Goal: Information Seeking & Learning: Learn about a topic

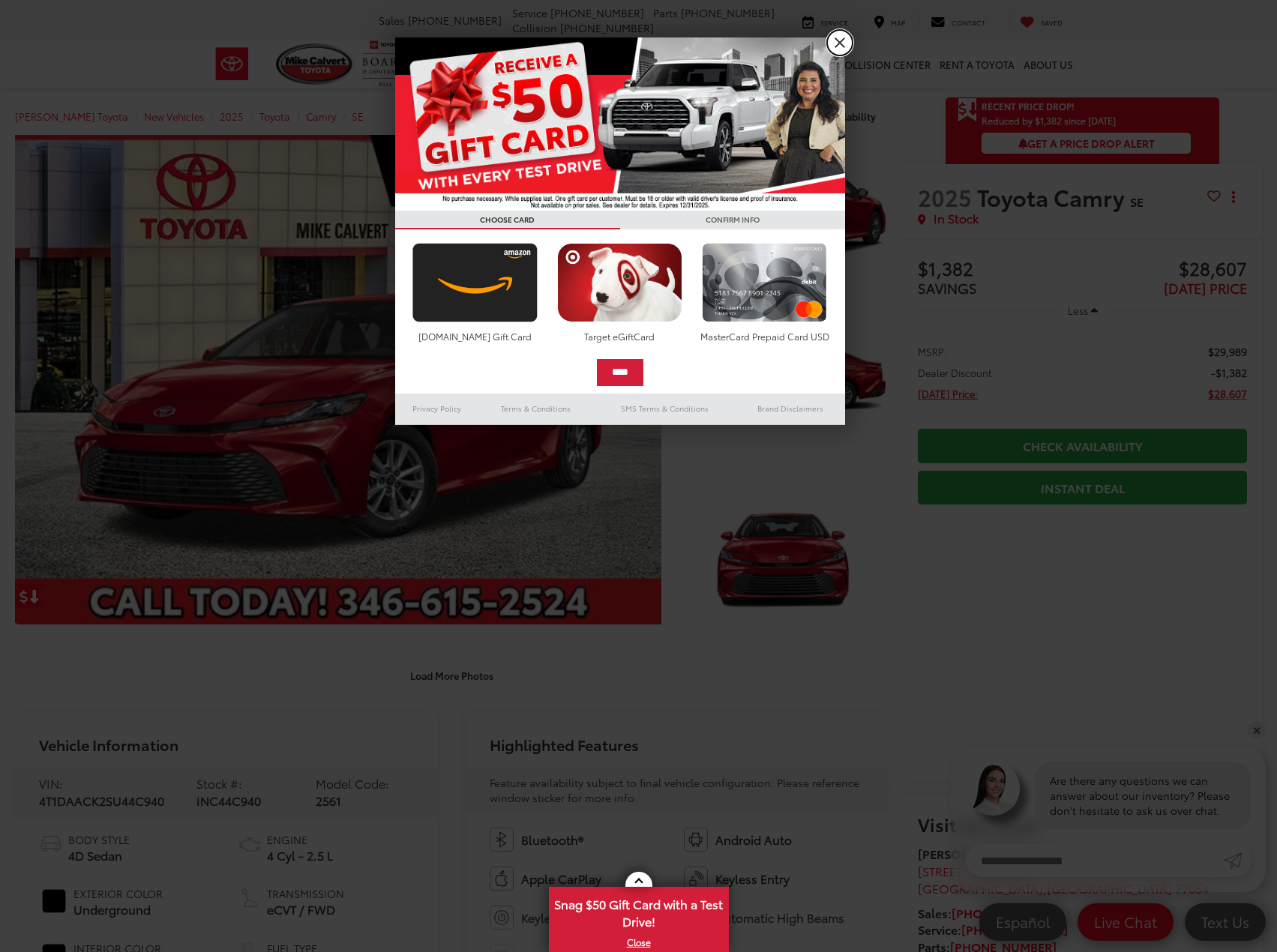
click at [840, 39] on link "X" at bounding box center [840, 43] width 26 height 26
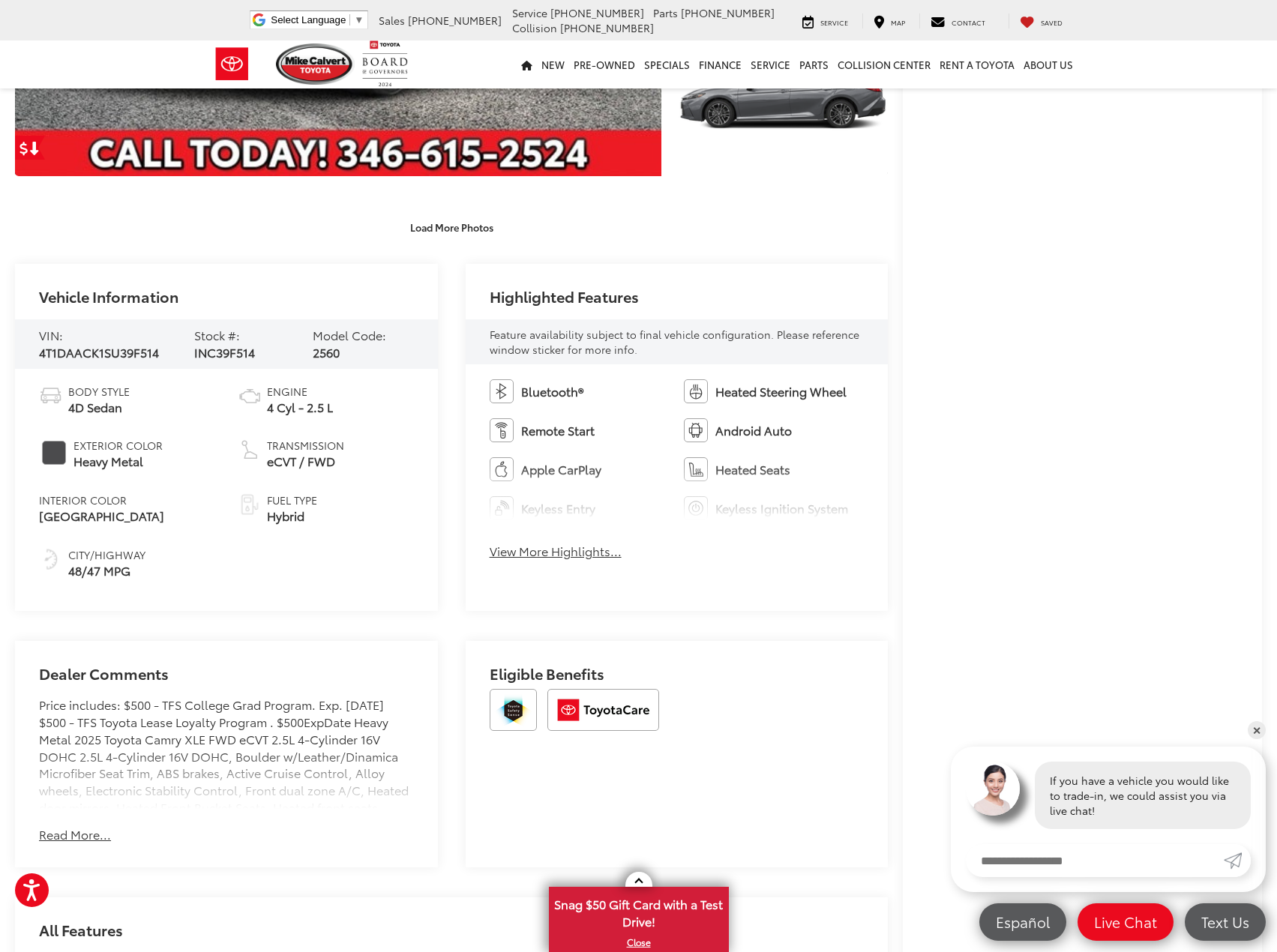
scroll to position [450, 0]
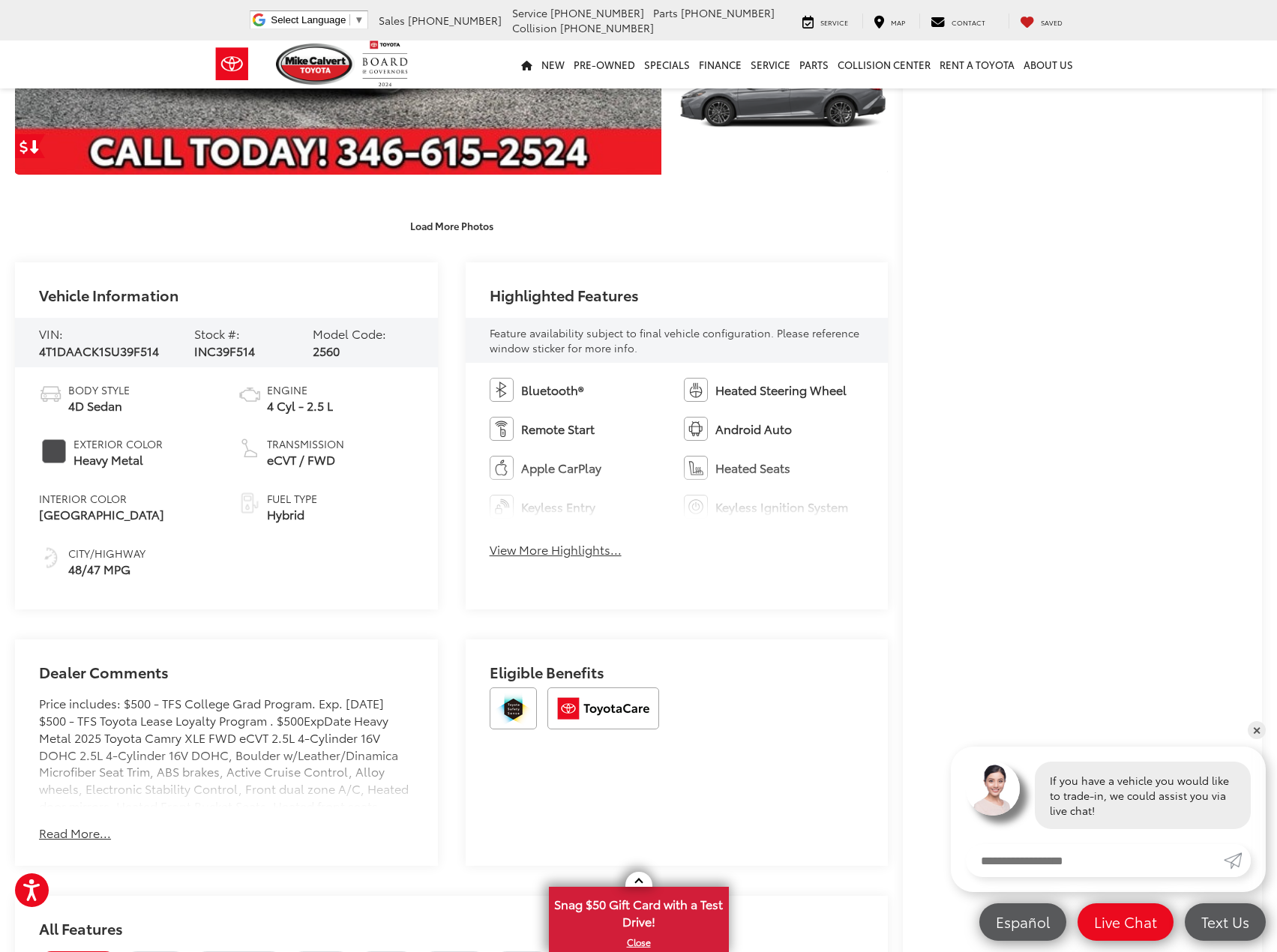
click at [521, 552] on button "View More Highlights..." at bounding box center [555, 550] width 132 height 17
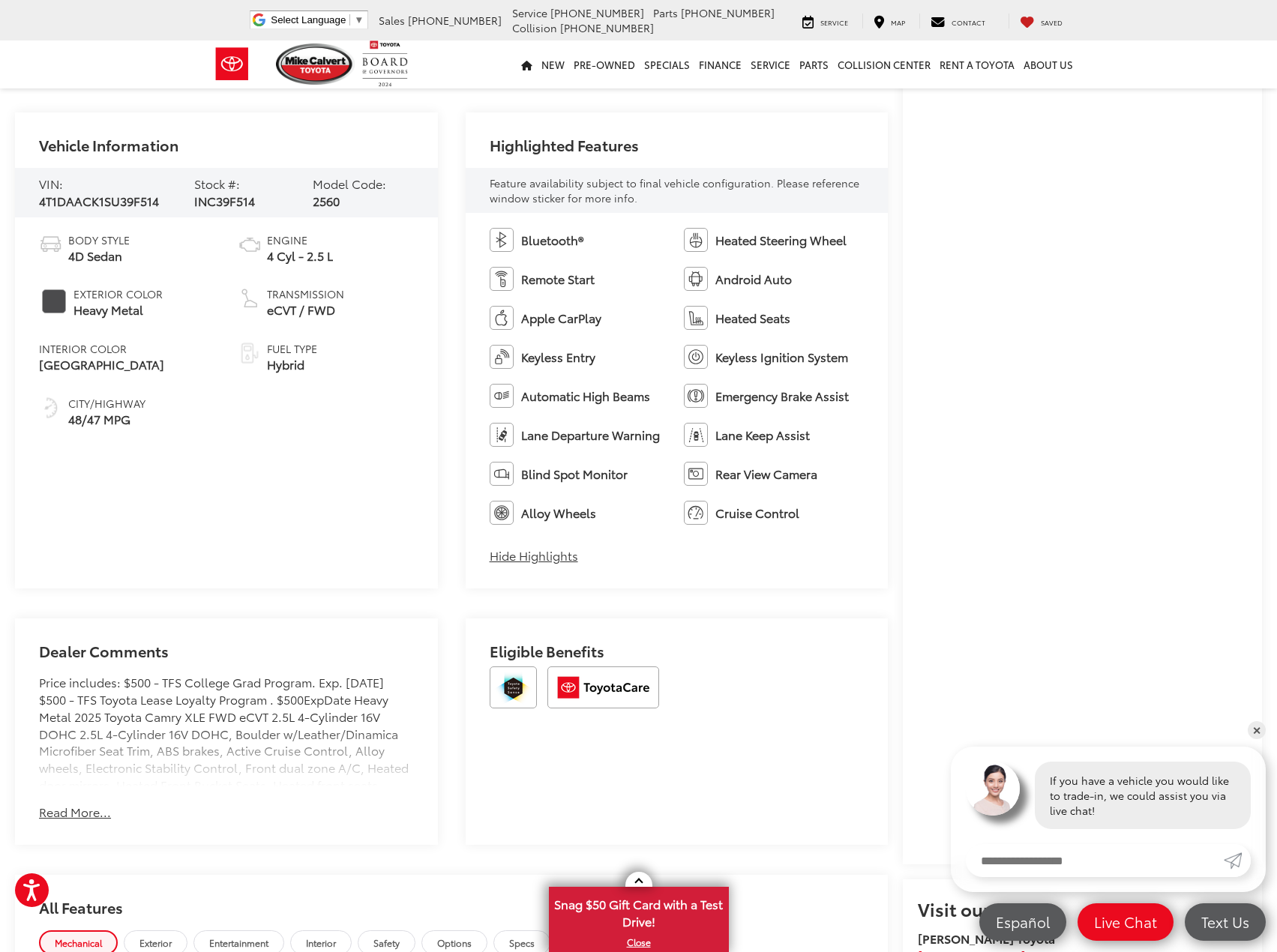
scroll to position [750, 0]
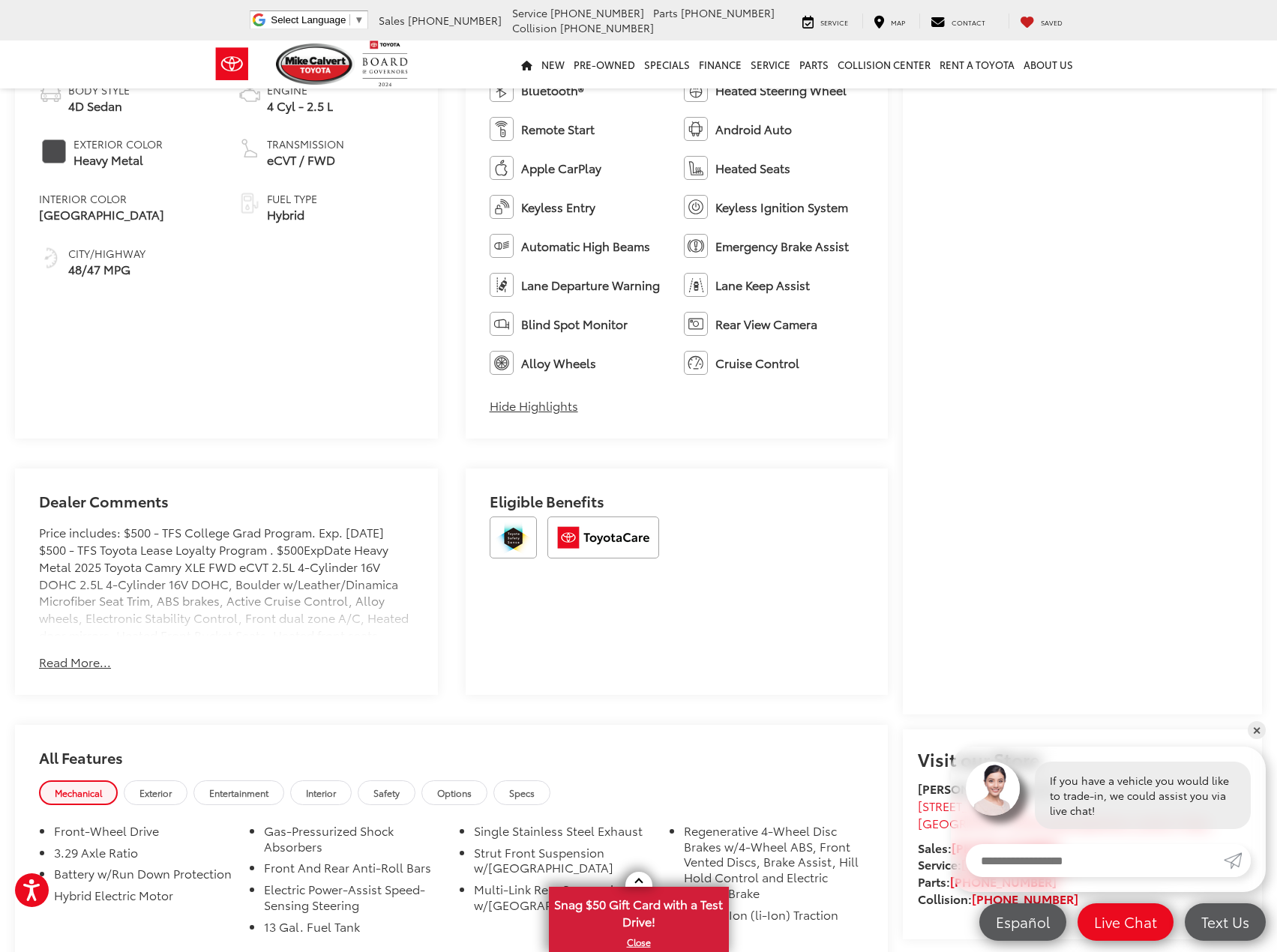
click at [77, 652] on div "Dealer Comments Price includes: $500 - TFS College Grad Program. Exp. [DATE] $5…" at bounding box center [226, 582] width 423 height 226
click at [77, 662] on button "Read More..." at bounding box center [75, 662] width 72 height 17
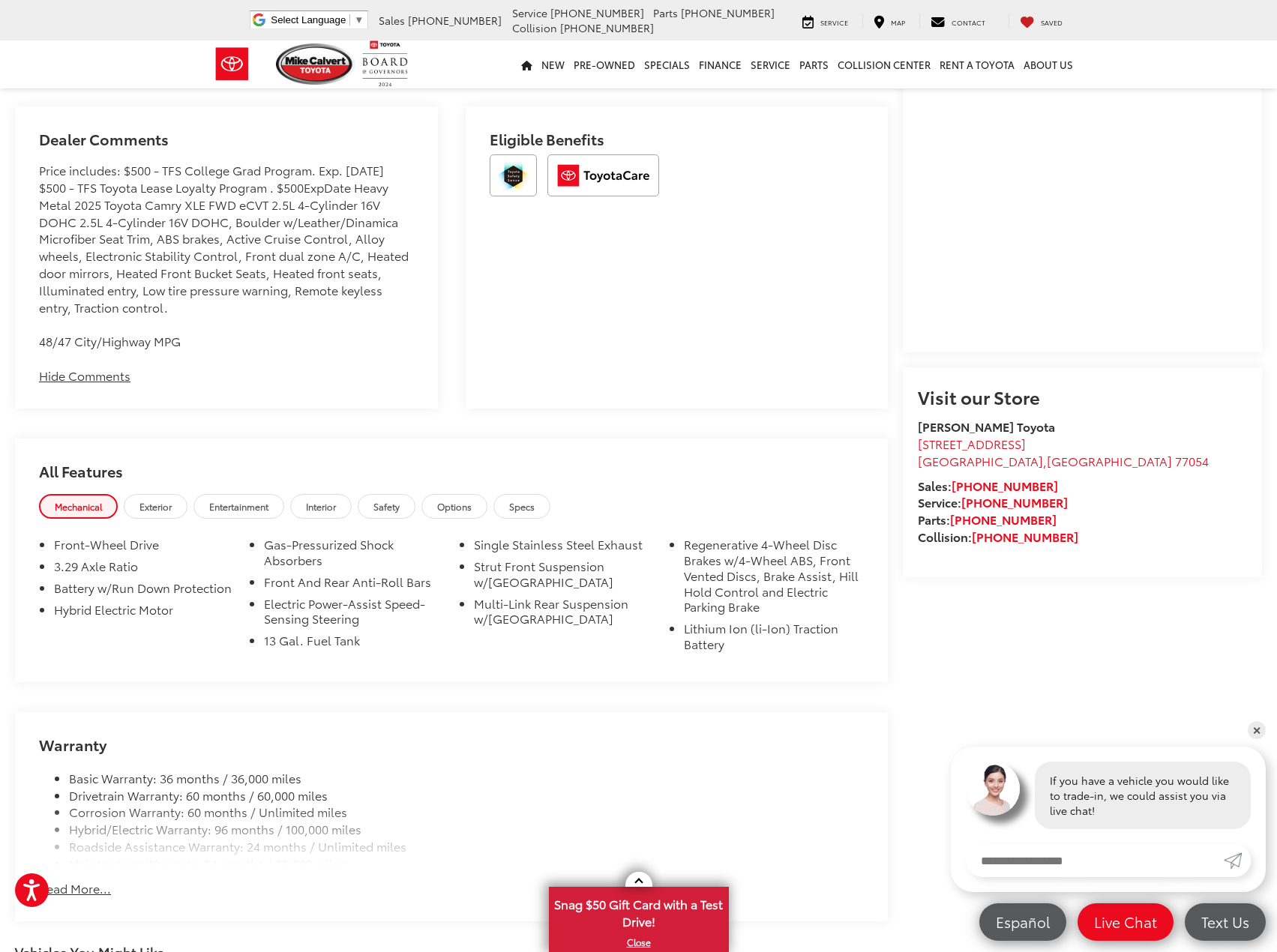
scroll to position [1125, 0]
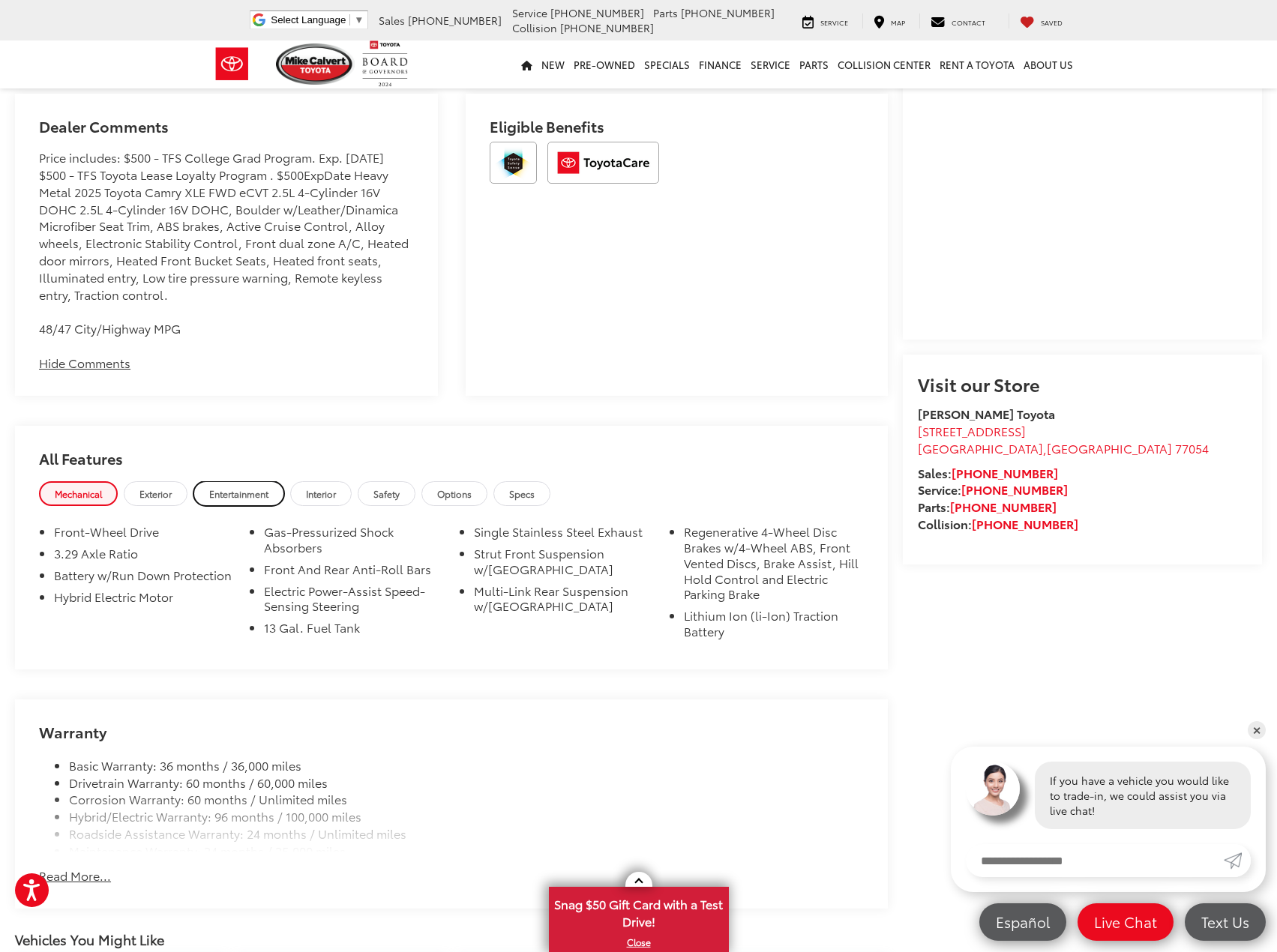
click at [207, 491] on link "Entertainment" at bounding box center [238, 493] width 91 height 25
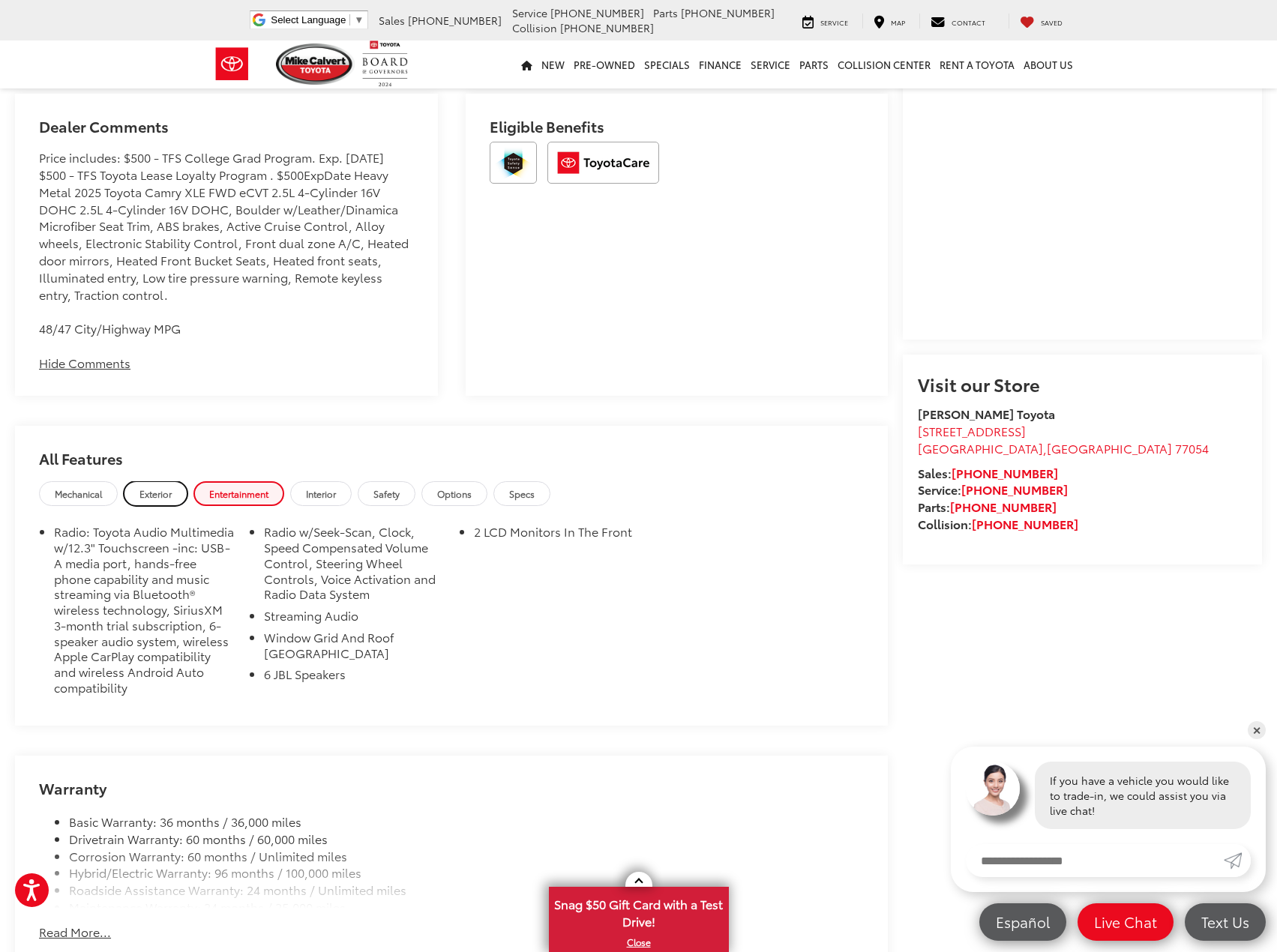
click at [159, 490] on span "Exterior" at bounding box center [156, 493] width 32 height 13
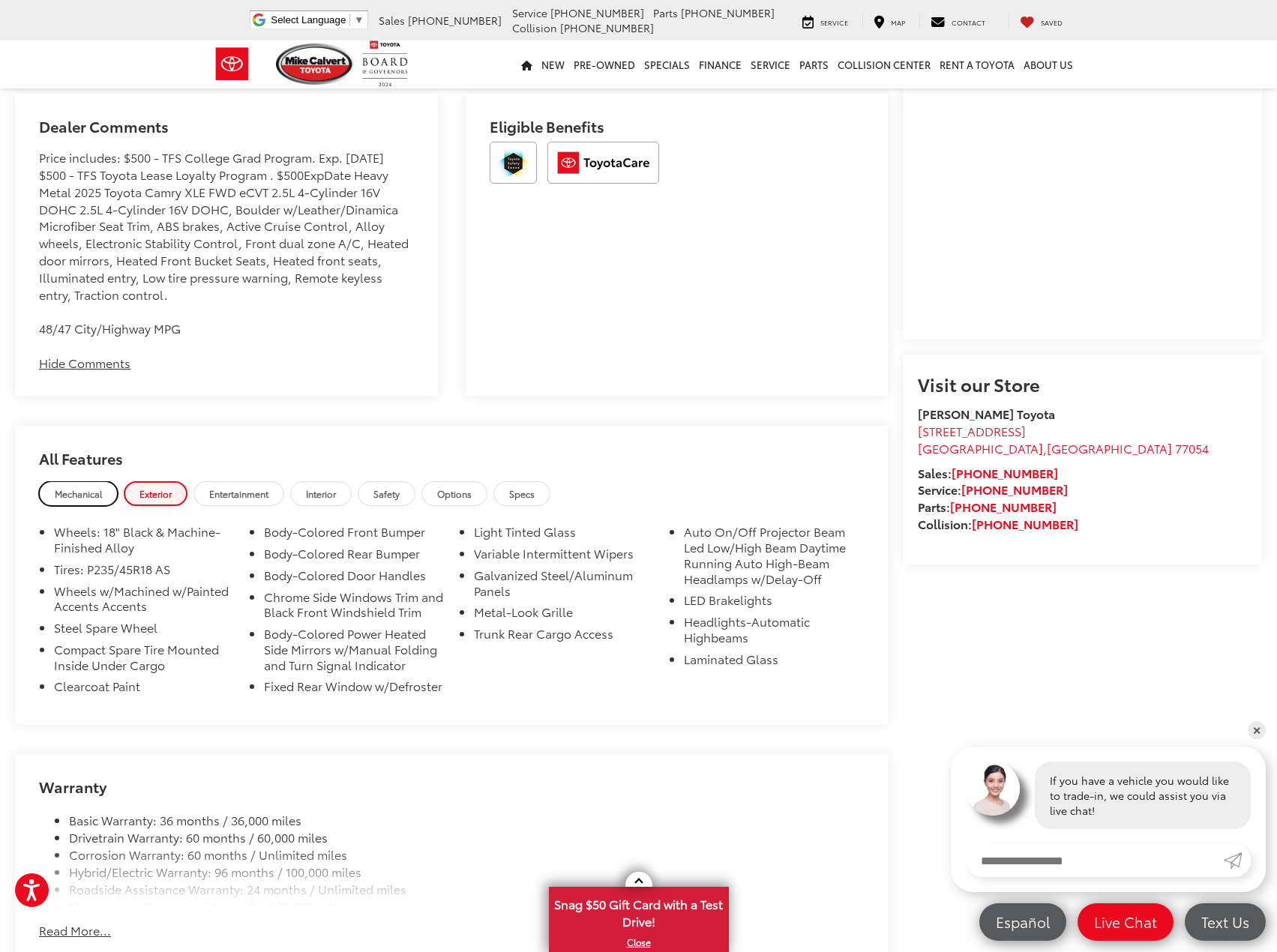
click at [79, 496] on span "Mechanical" at bounding box center [78, 493] width 48 height 13
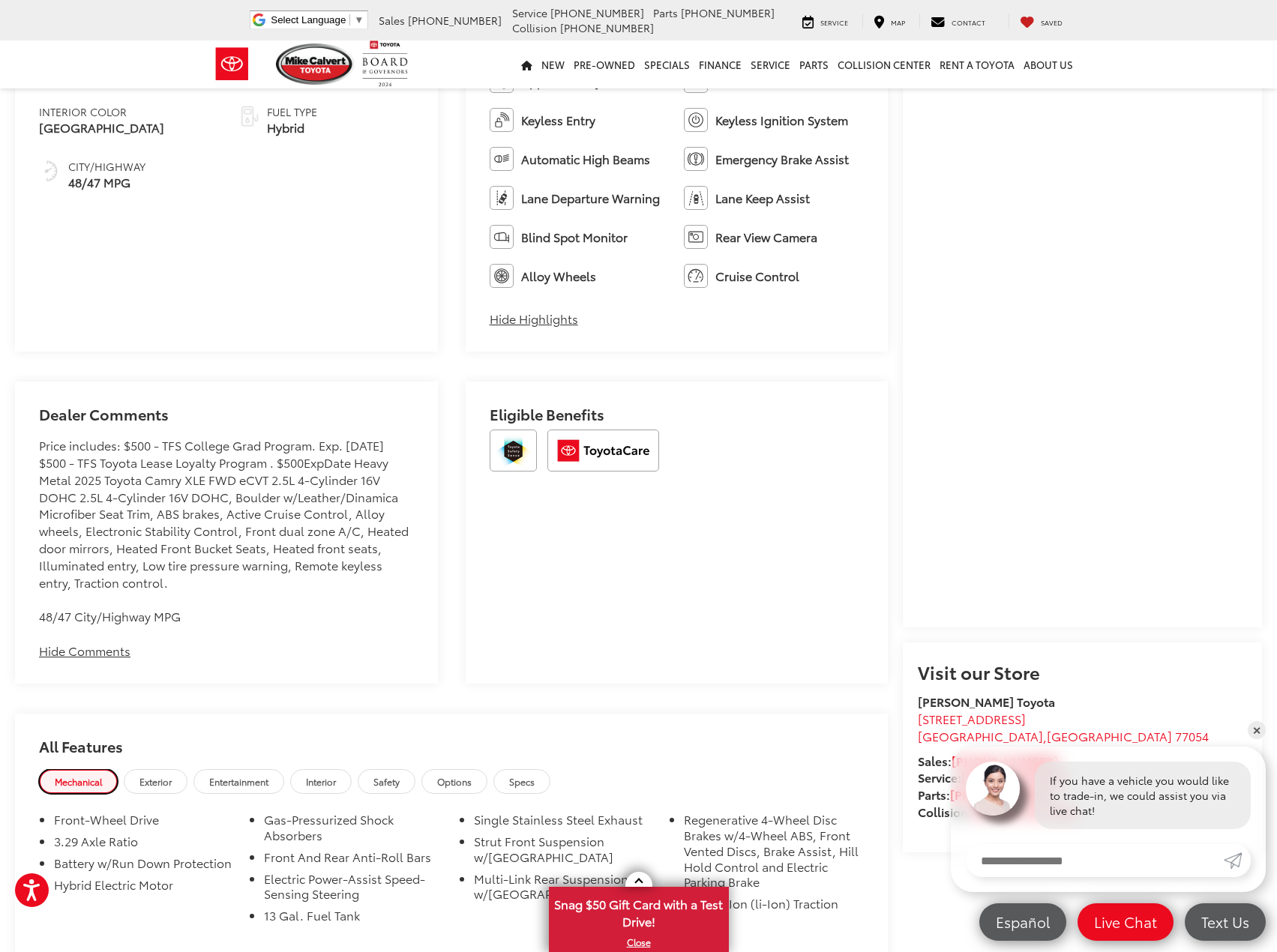
scroll to position [899, 0]
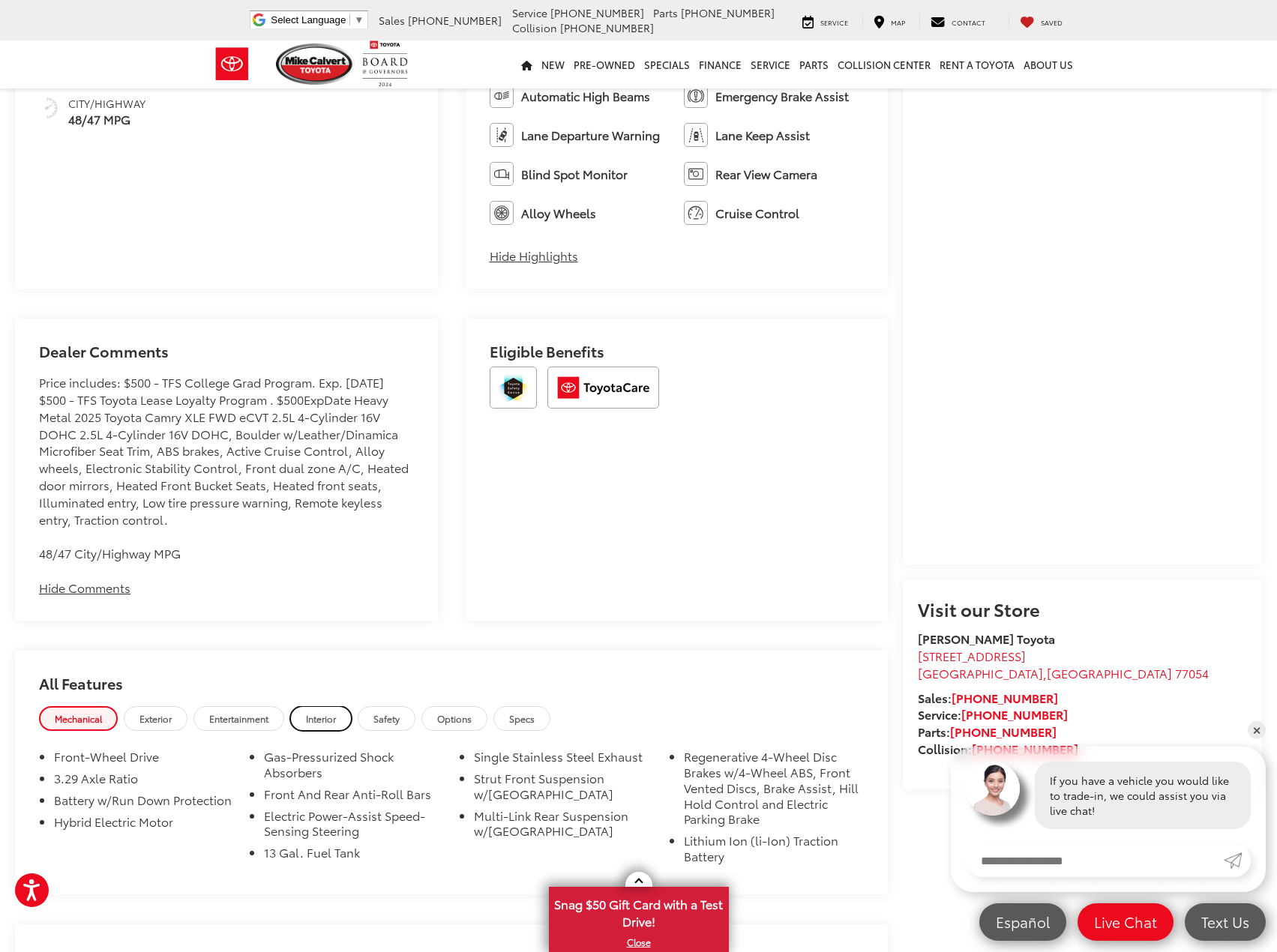
click at [311, 715] on span "Interior" at bounding box center [321, 718] width 30 height 13
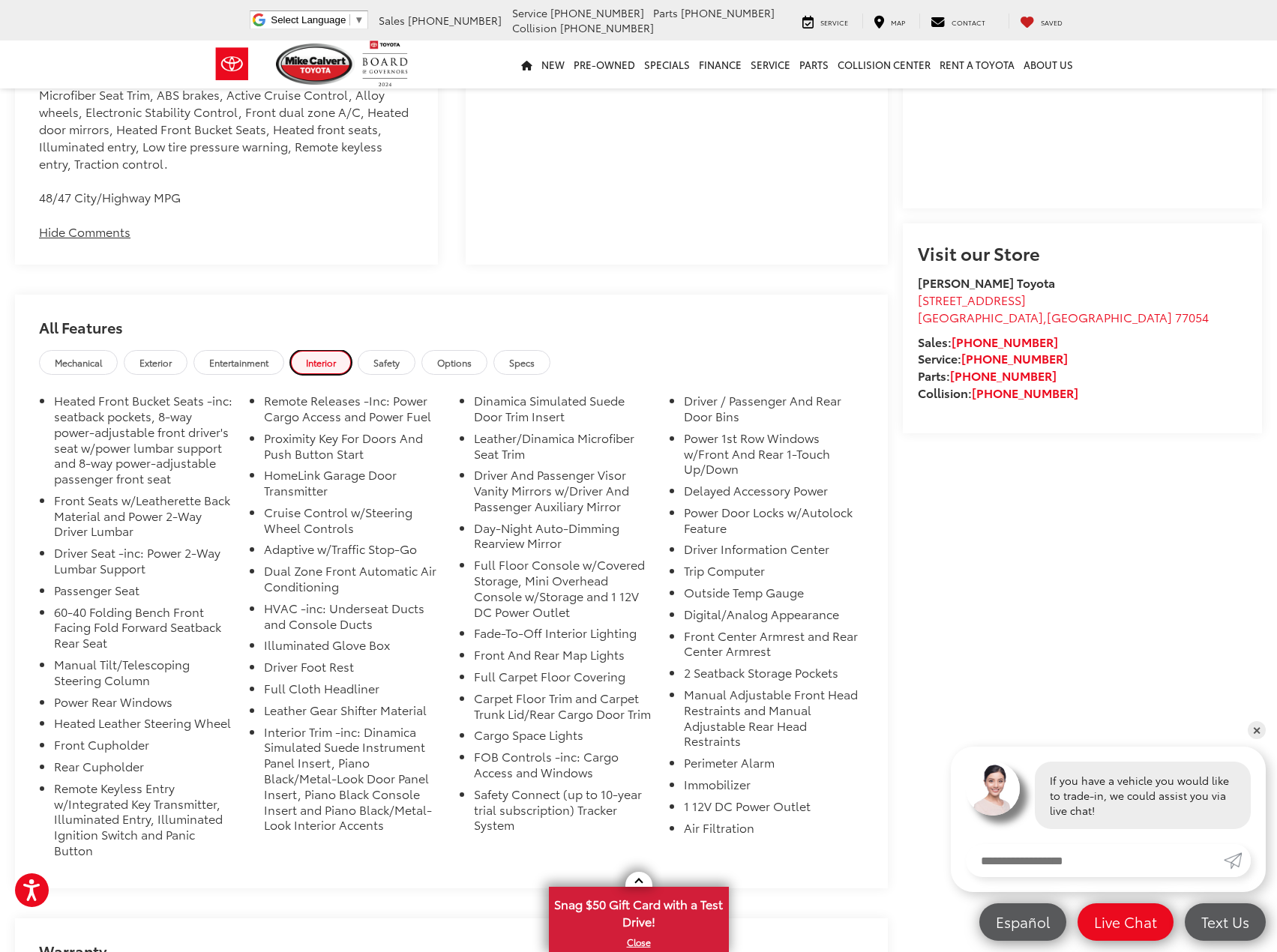
scroll to position [1274, 0]
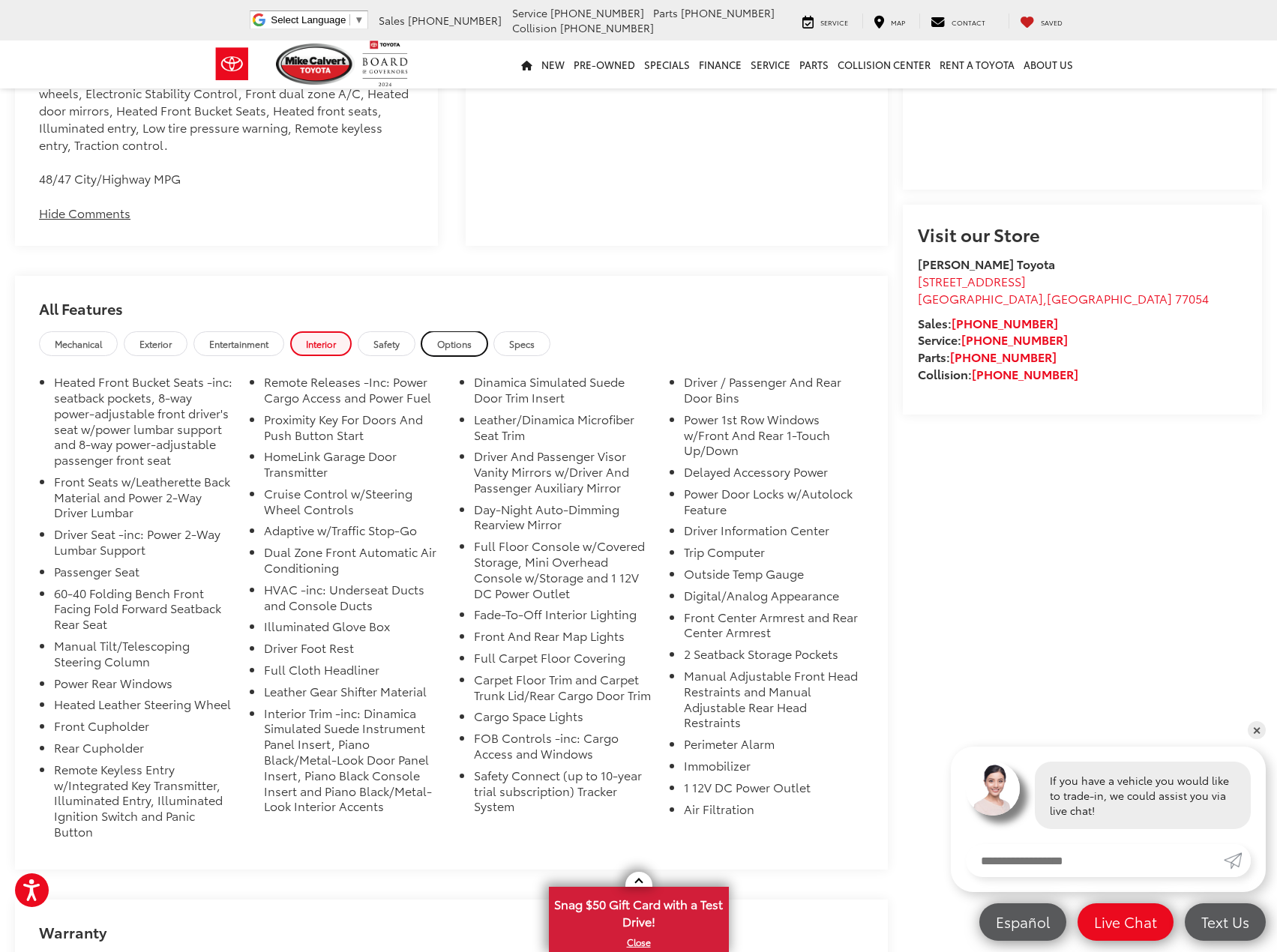
click at [436, 342] on link "Options" at bounding box center [454, 343] width 66 height 25
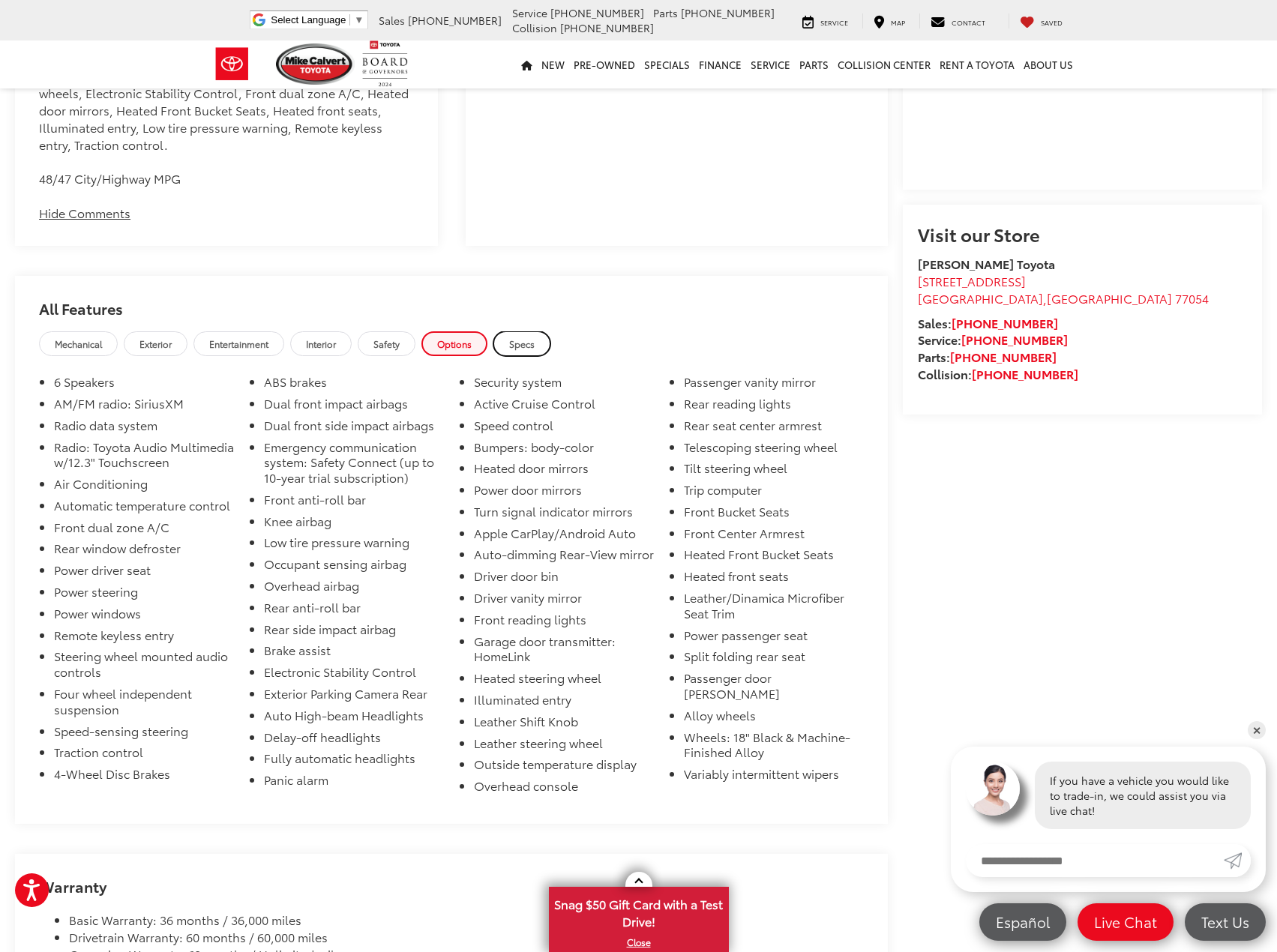
click at [533, 347] on span "Specs" at bounding box center [522, 344] width 26 height 13
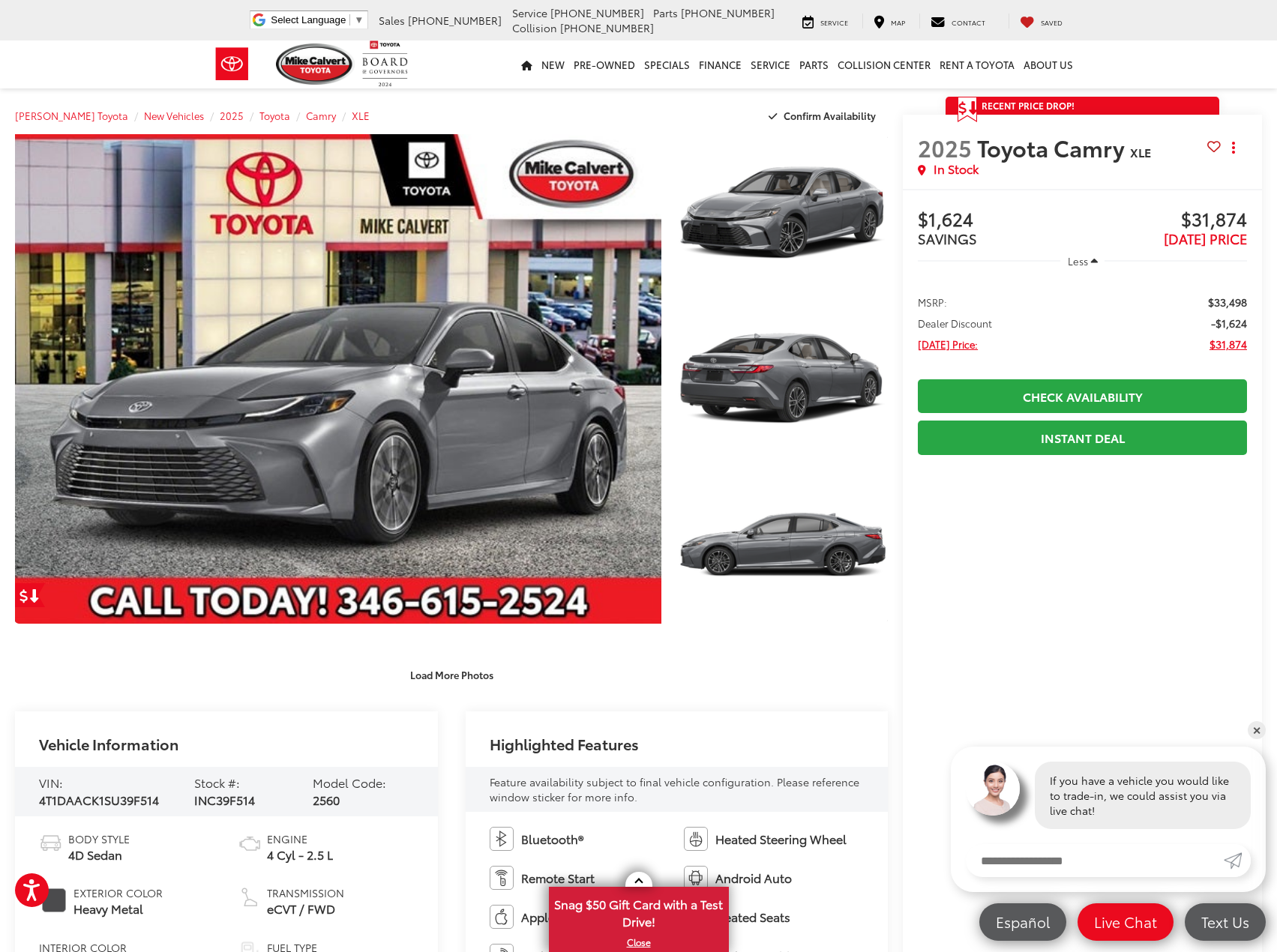
scroll to position [0, 0]
